Goal: Contribute content: Contribute content

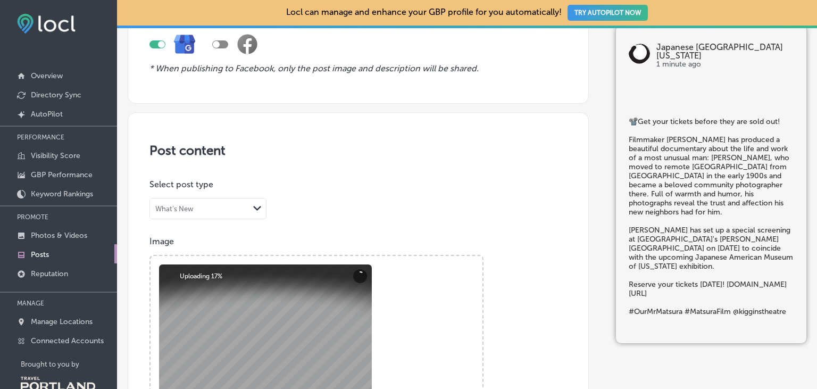
scroll to position [122, 0]
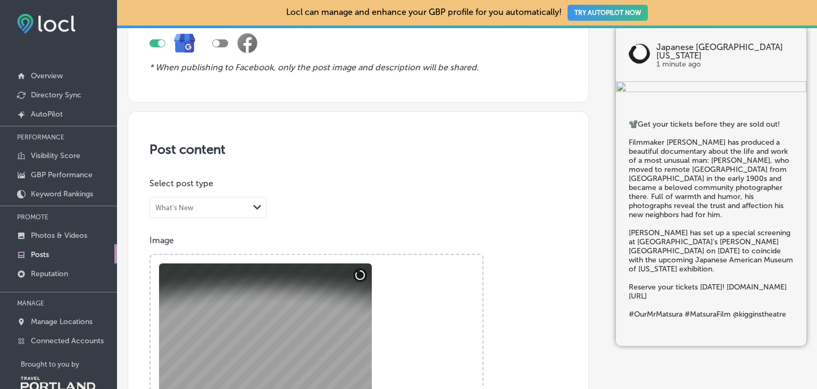
click at [248, 211] on div "What's New Path Created with Sketch." at bounding box center [208, 207] width 116 height 20
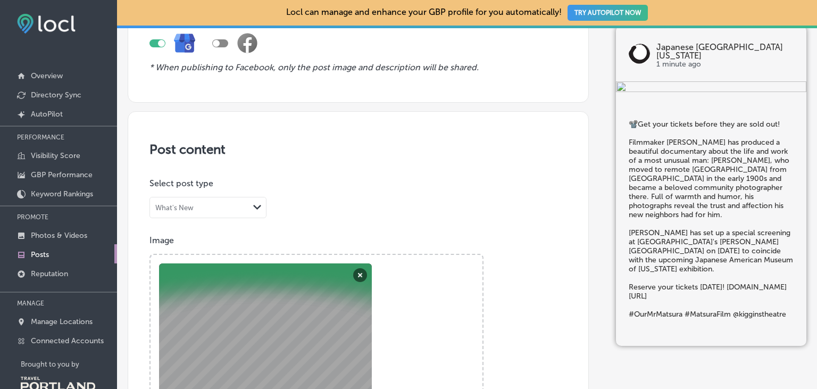
click at [243, 207] on div "What's New" at bounding box center [199, 208] width 99 height 10
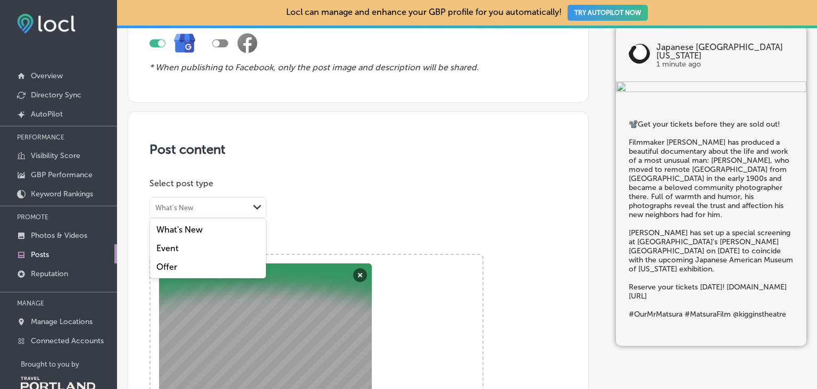
click at [227, 246] on div "Event" at bounding box center [208, 248] width 116 height 19
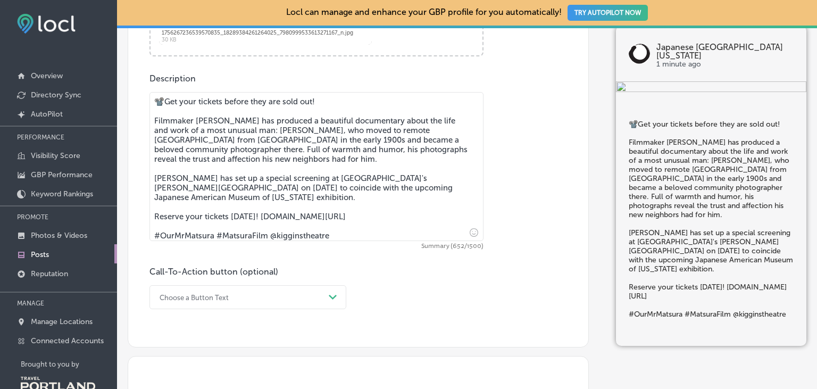
scroll to position [245, 0]
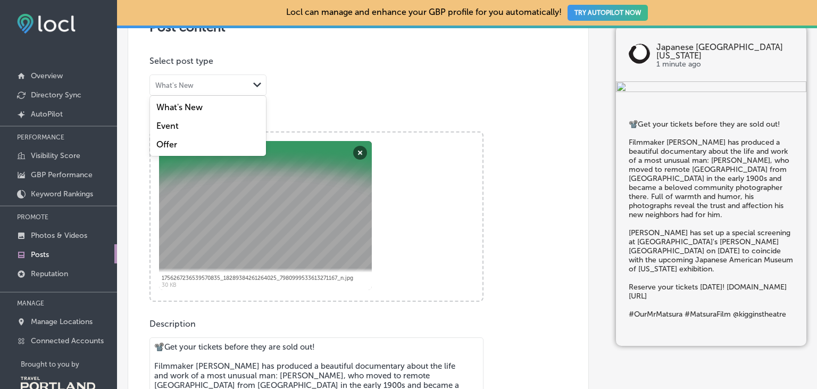
click at [241, 94] on div "What's New Path Created with Sketch." at bounding box center [208, 85] width 116 height 20
click at [172, 123] on label "Event" at bounding box center [167, 126] width 22 height 10
click at [216, 79] on div "What's New Path Created with Sketch." at bounding box center [208, 85] width 116 height 20
click at [162, 124] on label "Event" at bounding box center [167, 126] width 22 height 10
click at [162, 124] on div "Image Powered by PQINA Browse Or drag and drop a photo 1756267236539570835_1828…" at bounding box center [357, 207] width 417 height 189
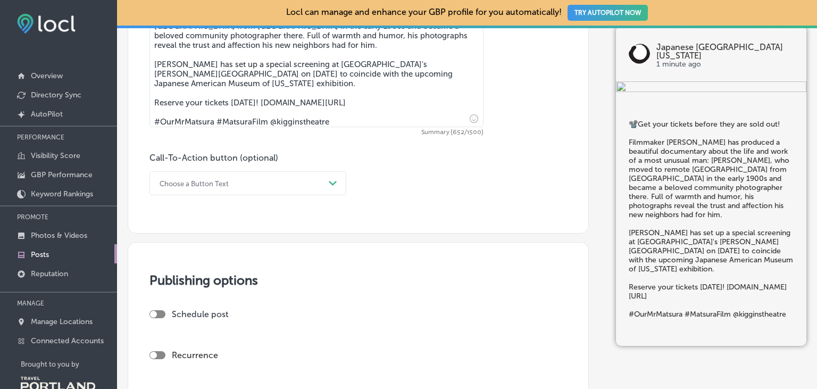
scroll to position [613, 0]
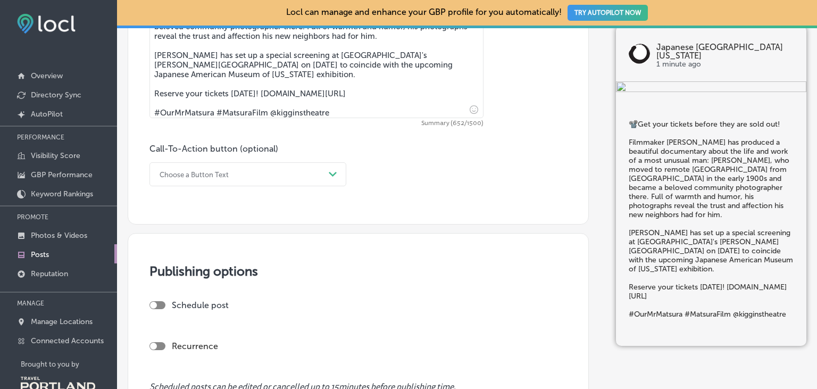
click at [278, 175] on div "Choose a Button Text" at bounding box center [239, 174] width 170 height 16
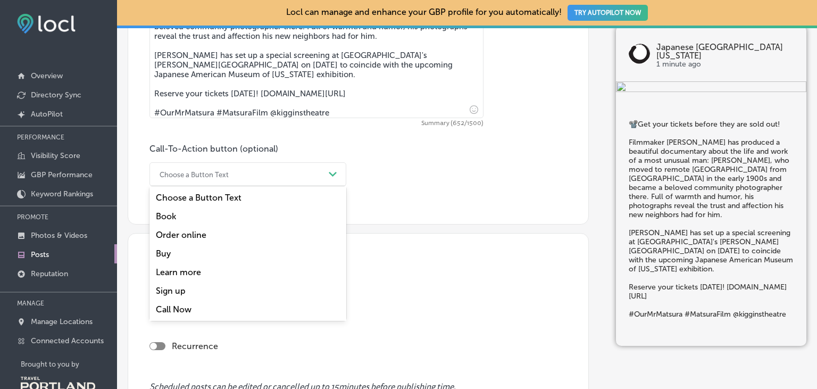
click at [184, 294] on div "Sign up" at bounding box center [247, 290] width 197 height 19
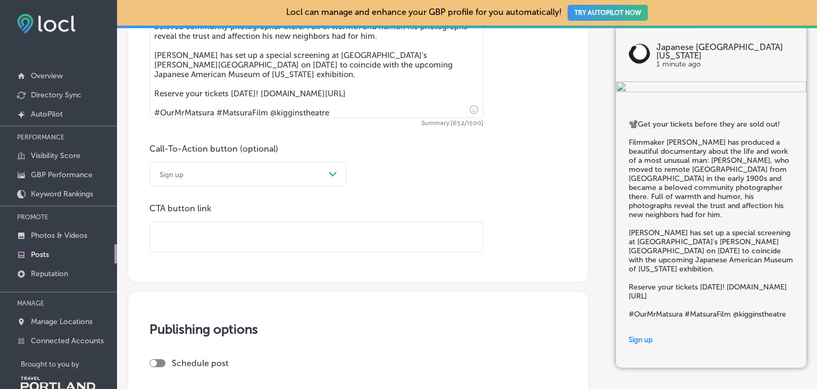
click at [205, 247] on input "text" at bounding box center [316, 236] width 333 height 29
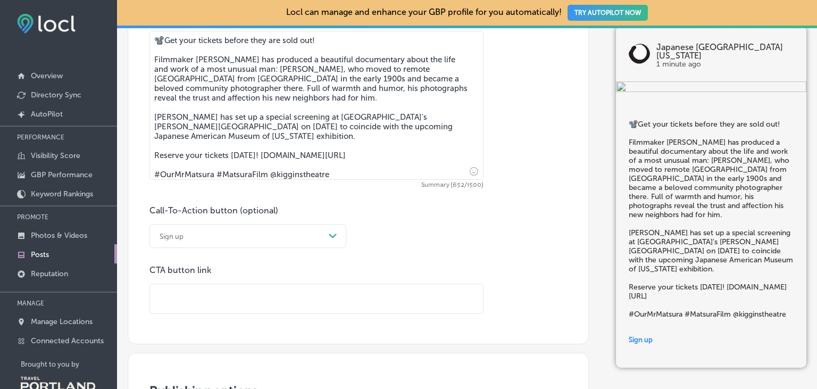
paste input "[URL][DOMAIN_NAME]"
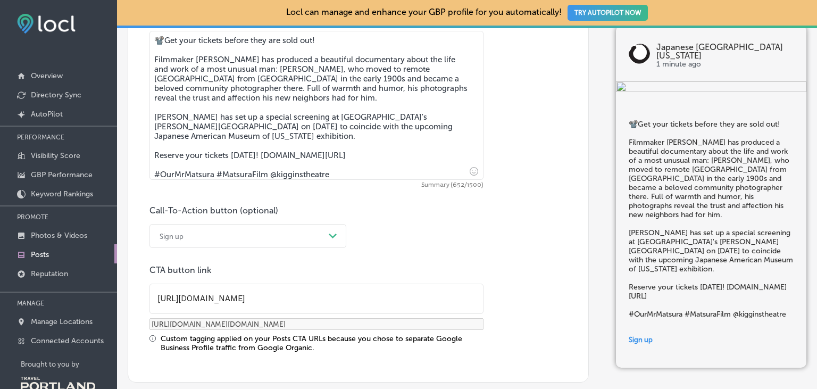
type input "[URL][DOMAIN_NAME]"
click at [405, 247] on div "Call-To-Action button (optional) Sign up Path Created with Sketch. CTA button l…" at bounding box center [357, 278] width 417 height 147
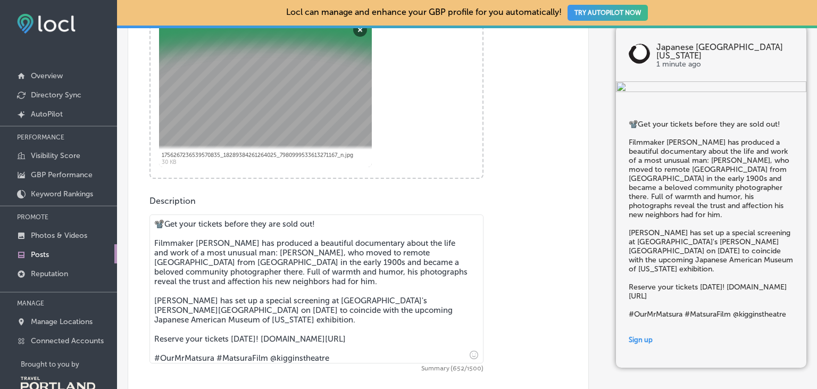
scroll to position [122, 0]
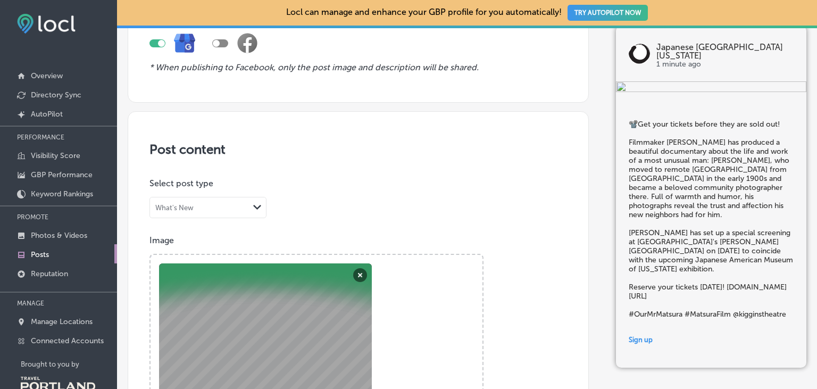
click at [222, 206] on div "What's New" at bounding box center [199, 208] width 99 height 10
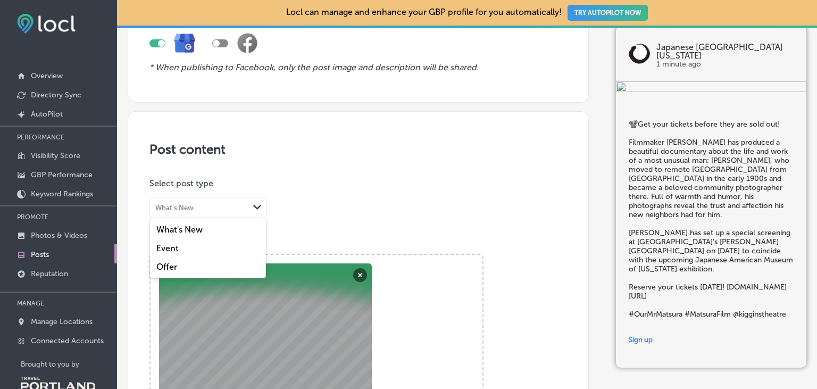
click at [166, 246] on label "Event" at bounding box center [167, 248] width 22 height 10
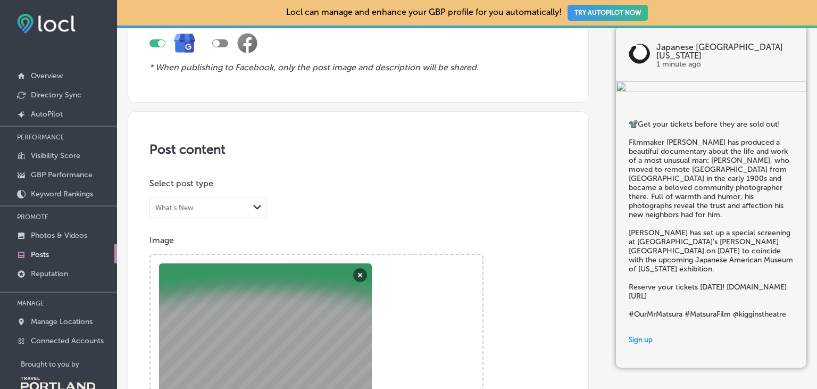
click at [166, 246] on div "Image Powered by PQINA Browse Or drag and drop a photo 1756267236539570835_1828…" at bounding box center [357, 329] width 417 height 189
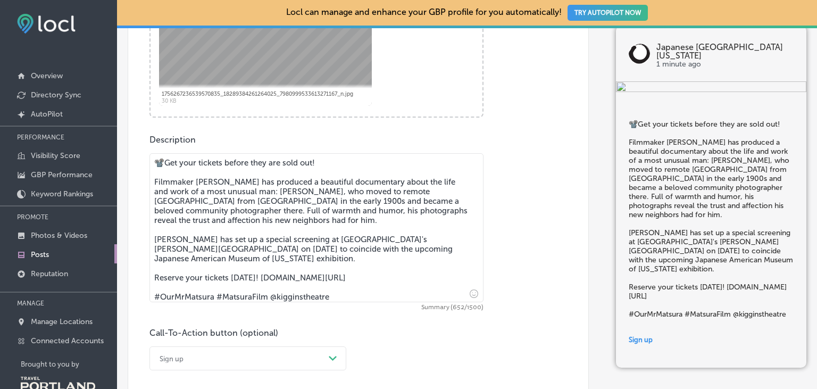
scroll to position [674, 0]
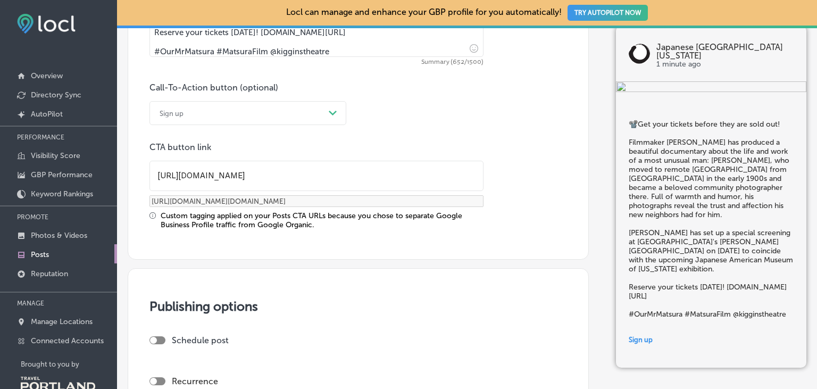
drag, startPoint x: 364, startPoint y: 46, endPoint x: 136, endPoint y: 47, distance: 228.7
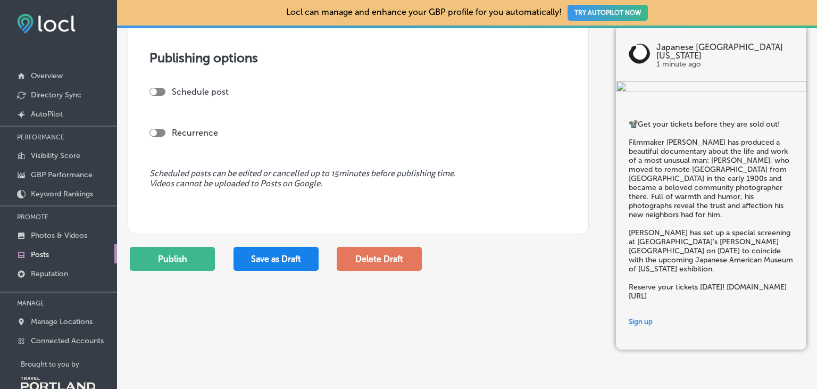
scroll to position [942, 0]
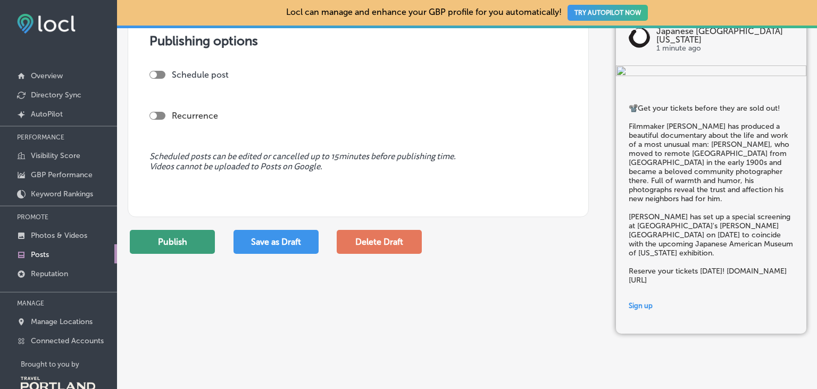
type textarea "📽️Get your tickets before they are sold out! Filmmaker [PERSON_NAME] has produc…"
click at [169, 241] on button "Publish" at bounding box center [172, 242] width 85 height 24
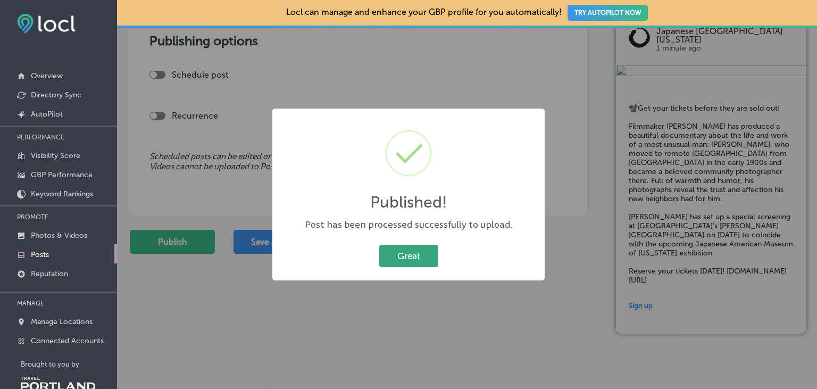
click at [416, 256] on button "Great" at bounding box center [408, 256] width 59 height 22
